Goal: Task Accomplishment & Management: Manage account settings

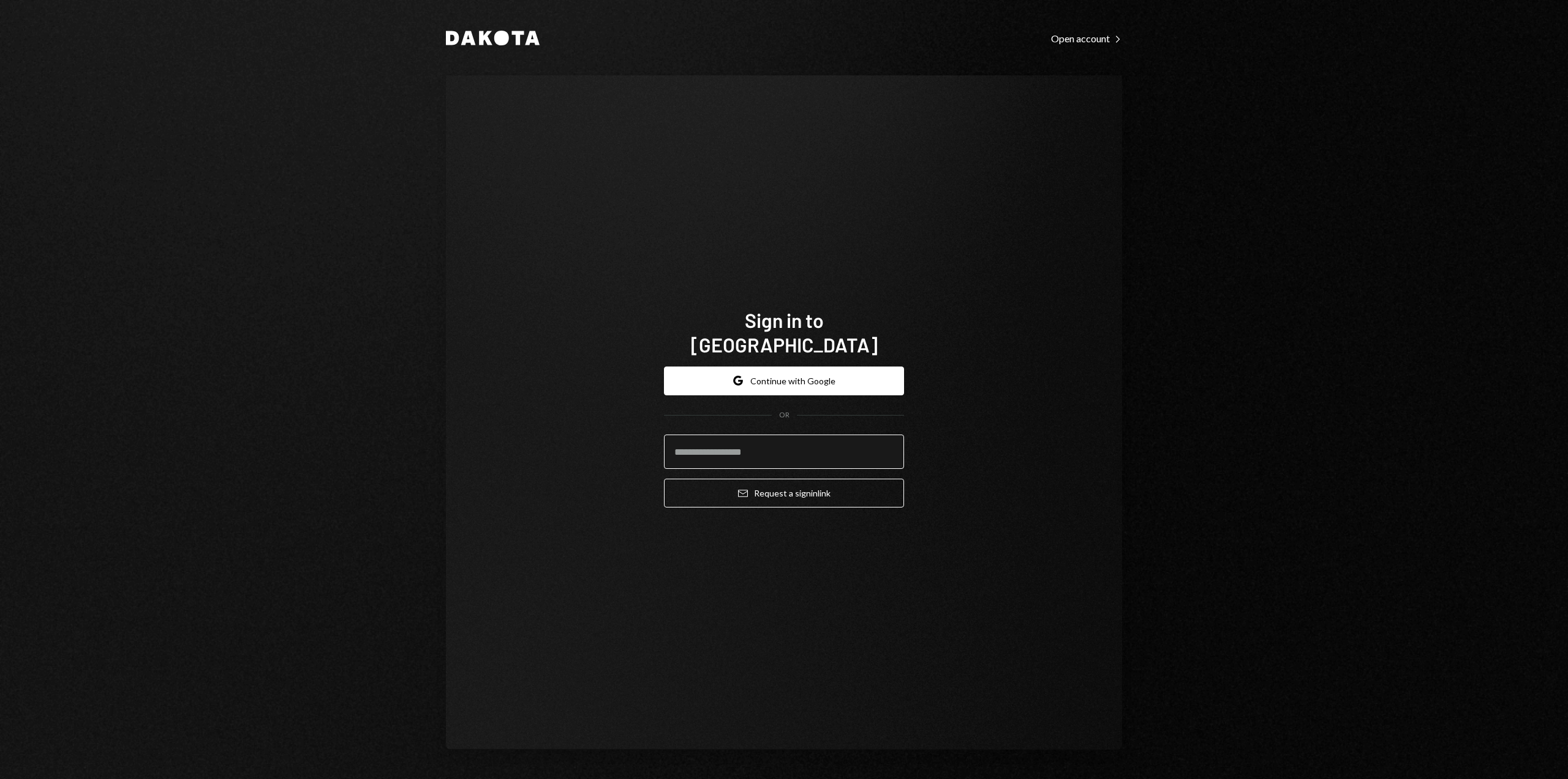
click at [703, 443] on input "email" at bounding box center [784, 452] width 240 height 34
type input "**********"
click at [750, 491] on button "Email Request a sign in link" at bounding box center [784, 493] width 240 height 28
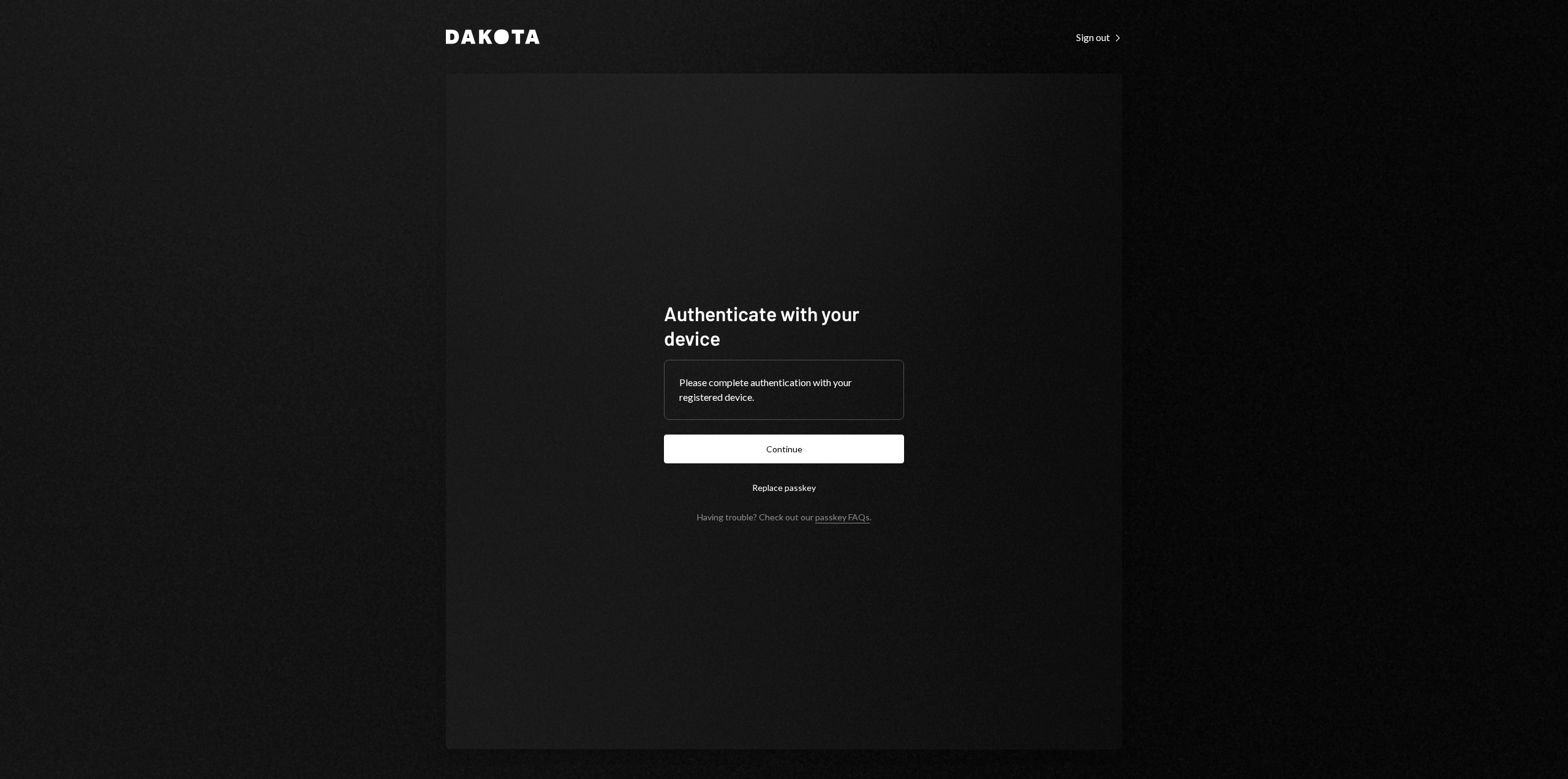
click at [743, 446] on button "Continue" at bounding box center [784, 449] width 240 height 28
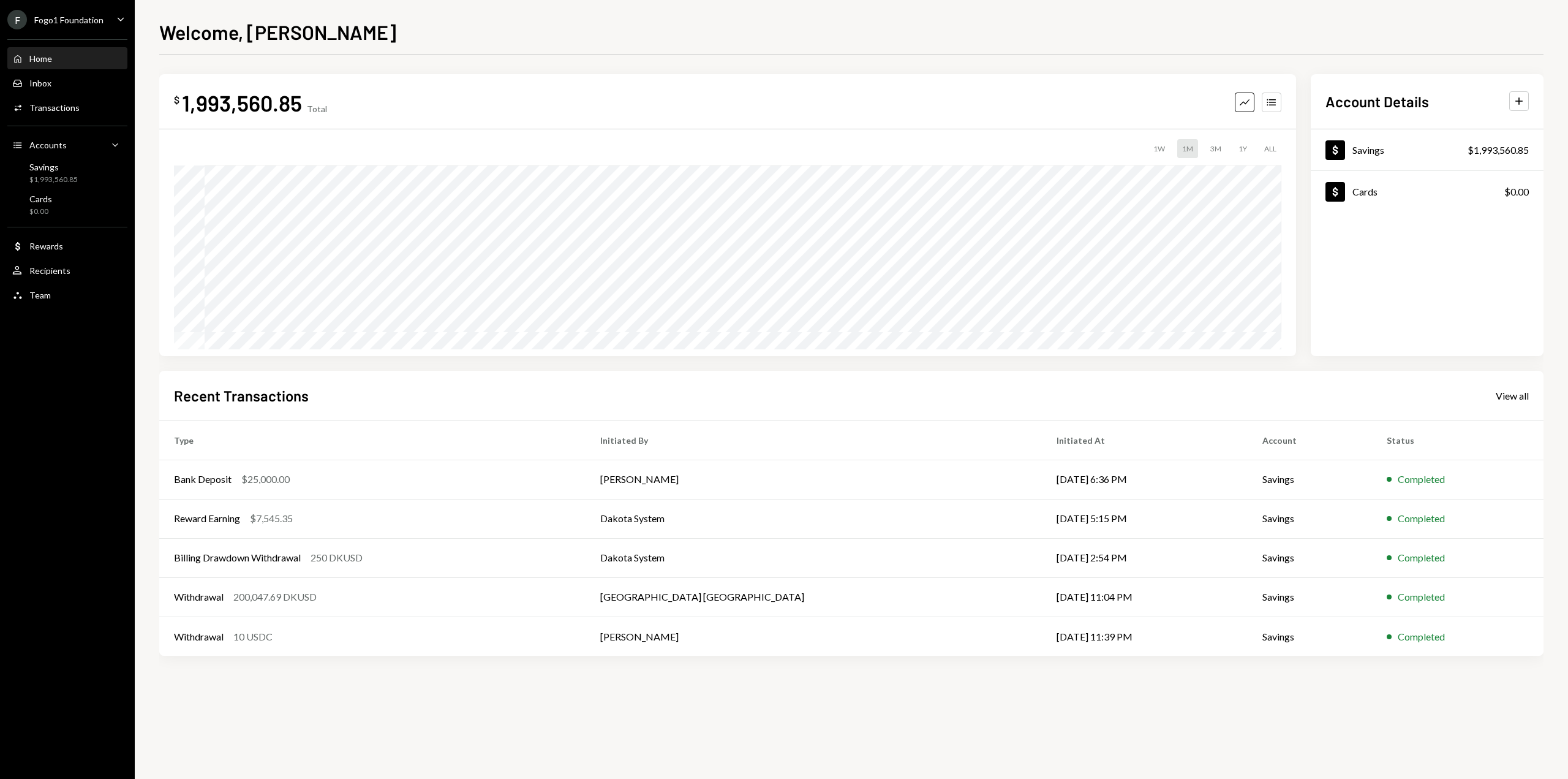
click at [87, 20] on div "Fogo1 Foundation" at bounding box center [68, 20] width 69 height 11
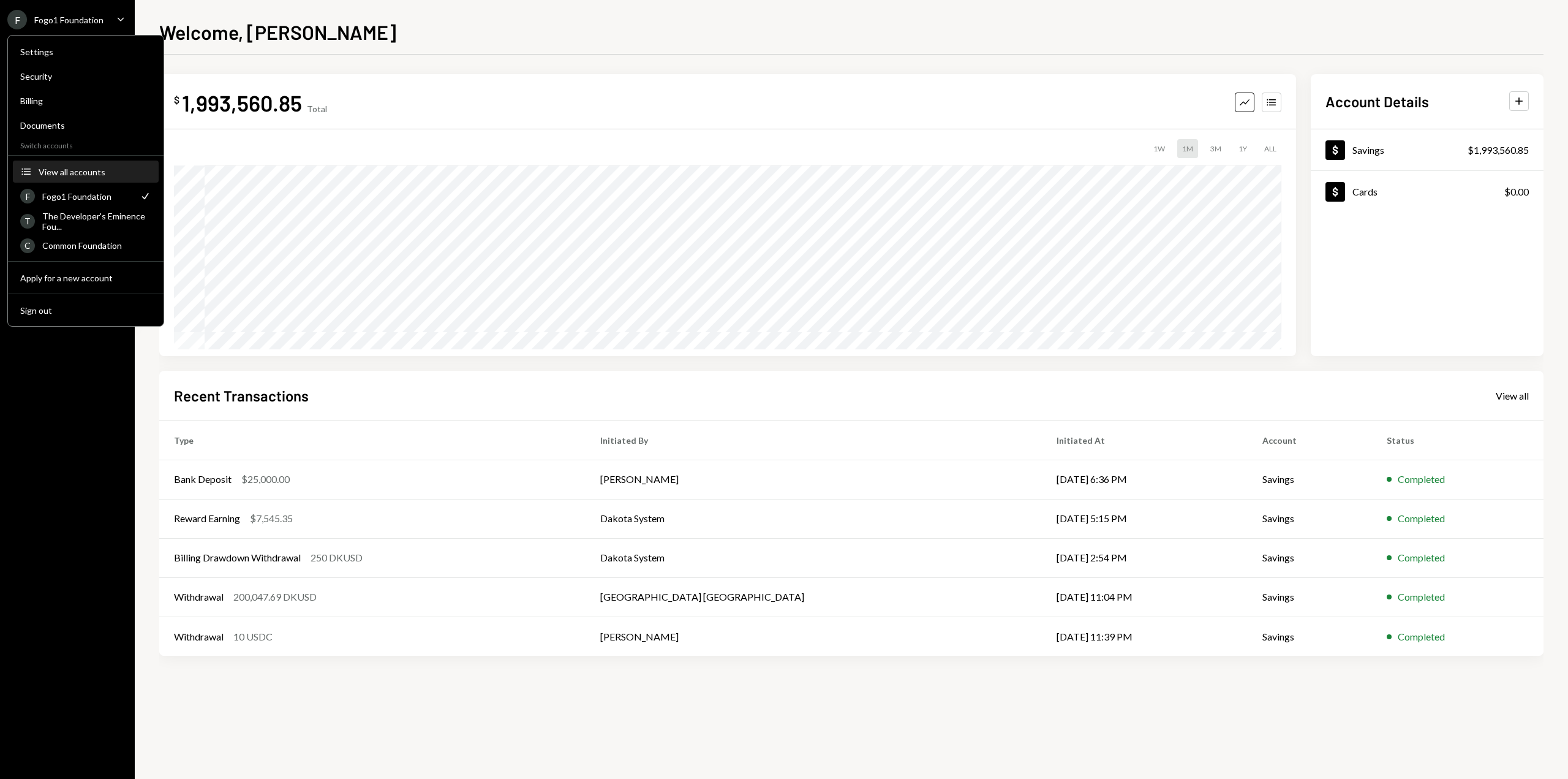
click at [85, 168] on div "View all accounts" at bounding box center [95, 172] width 112 height 11
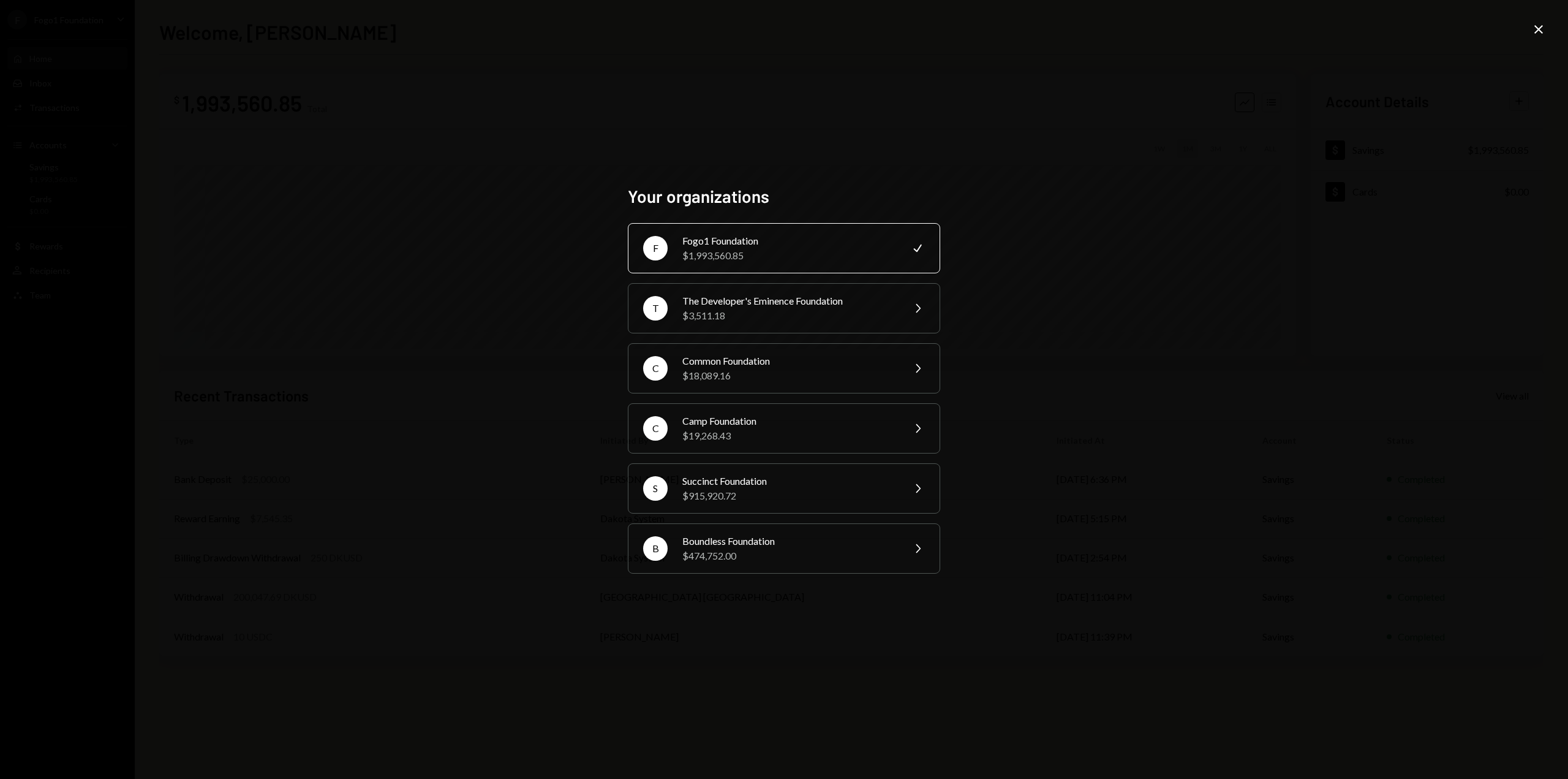
click at [1536, 33] on icon "Close" at bounding box center [1538, 29] width 15 height 15
